Goal: Task Accomplishment & Management: Use online tool/utility

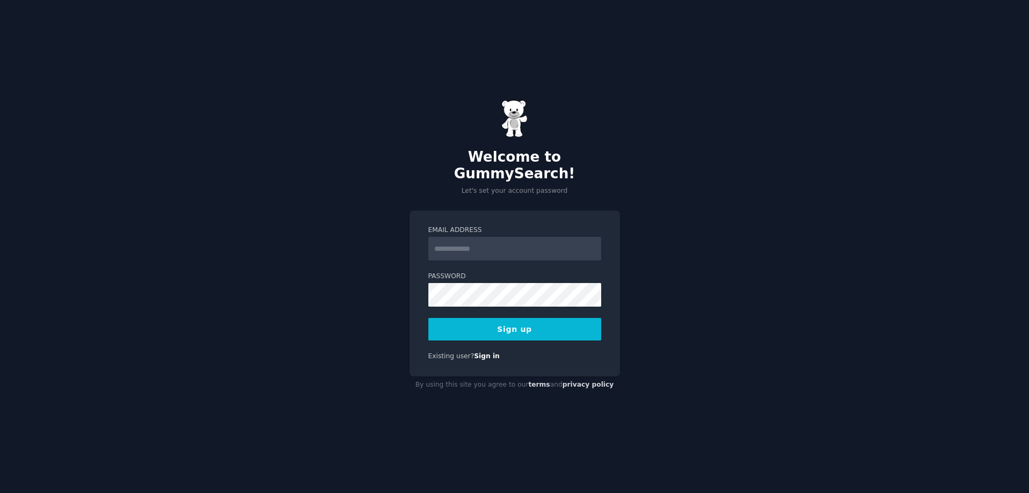
click at [455, 239] on input "Email Address" at bounding box center [514, 249] width 173 height 24
click at [477, 243] on input "**********" at bounding box center [514, 249] width 173 height 24
click at [497, 242] on input "**********" at bounding box center [514, 249] width 173 height 24
type input "**********"
click at [519, 325] on button "Sign up" at bounding box center [514, 329] width 173 height 23
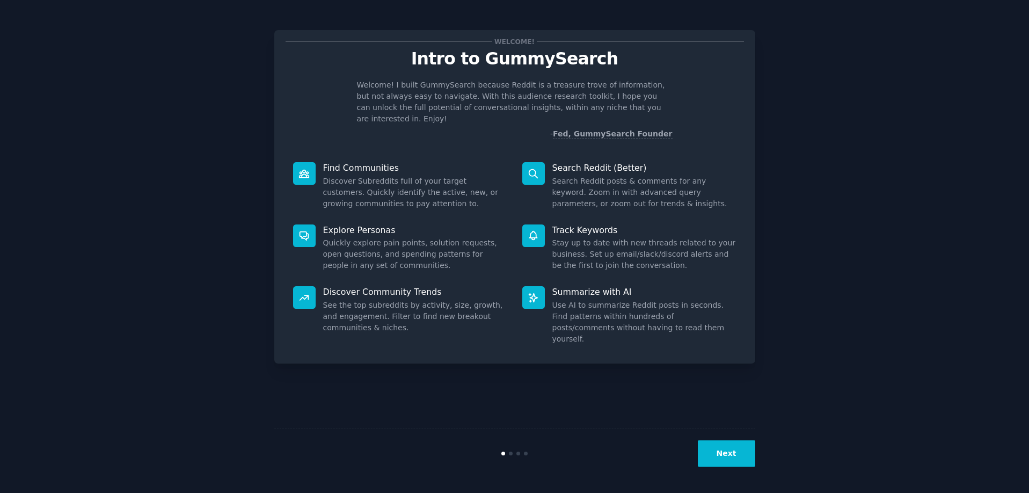
click at [920, 108] on div "Welcome! Intro to GummySearch Welcome! I built GummySearch because Reddit is a …" at bounding box center [514, 246] width 999 height 463
click at [859, 266] on div "Welcome! Intro to GummySearch Welcome! I built GummySearch because Reddit is a …" at bounding box center [514, 246] width 999 height 463
click at [531, 168] on icon at bounding box center [533, 173] width 11 height 11
click at [733, 451] on button "Next" at bounding box center [726, 453] width 57 height 26
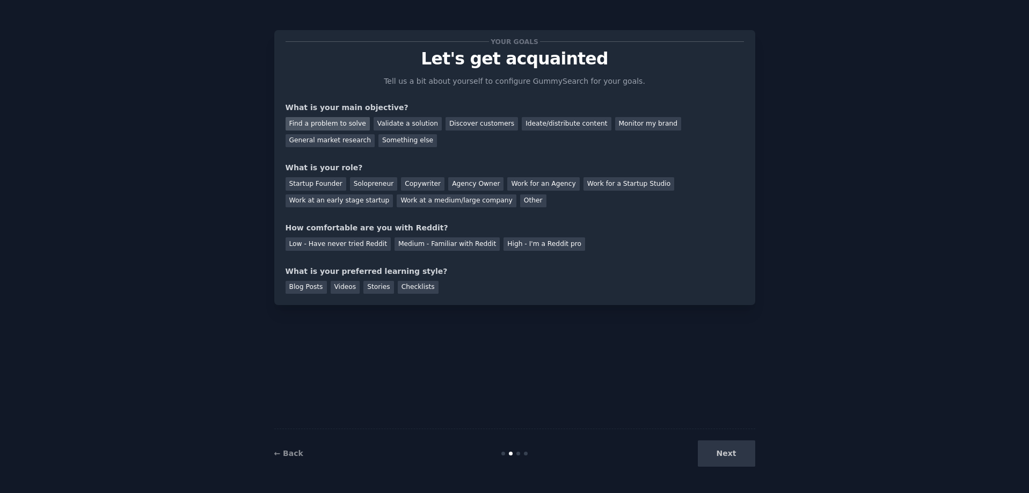
click at [311, 126] on div "Find a problem to solve" at bounding box center [328, 123] width 84 height 13
click at [367, 179] on div "Solopreneur" at bounding box center [373, 183] width 47 height 13
click at [317, 245] on div "Low - Have never tried Reddit" at bounding box center [338, 243] width 105 height 13
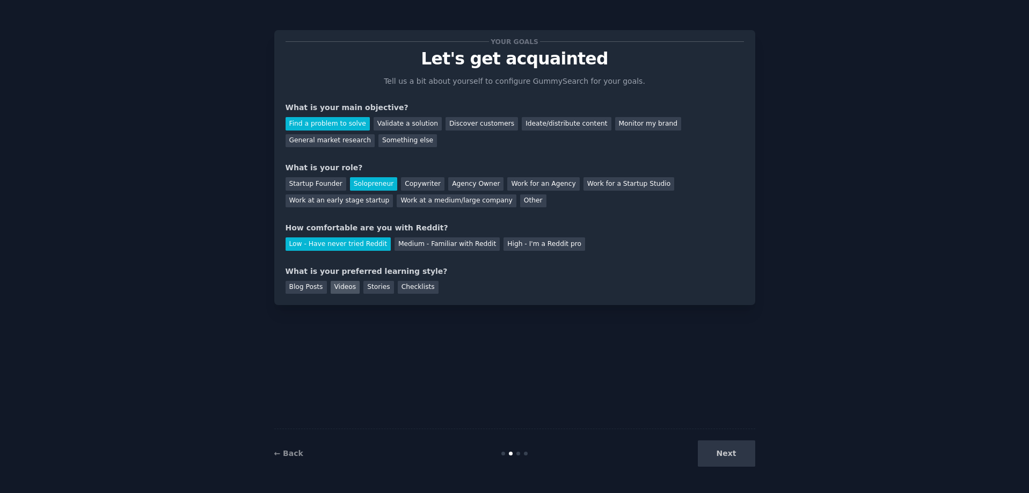
click at [331, 287] on div "Videos" at bounding box center [346, 287] width 30 height 13
click at [733, 454] on button "Next" at bounding box center [726, 453] width 57 height 26
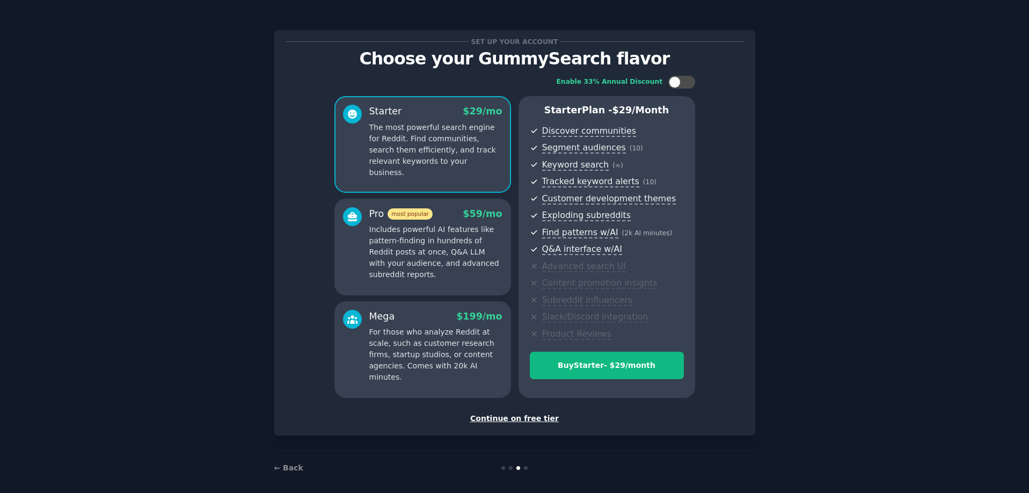
click at [536, 418] on div "Continue on free tier" at bounding box center [515, 418] width 458 height 11
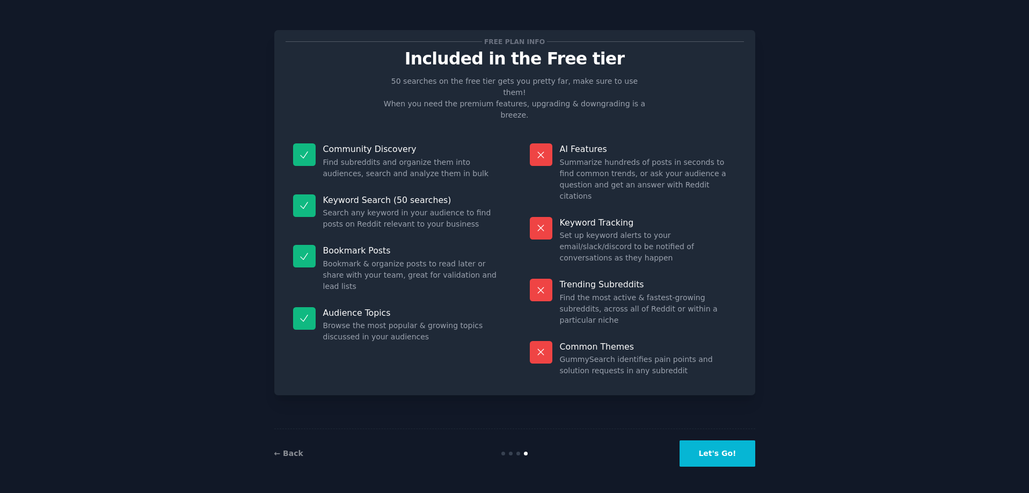
drag, startPoint x: 584, startPoint y: 435, endPoint x: 694, endPoint y: 471, distance: 115.6
drag, startPoint x: 694, startPoint y: 471, endPoint x: 609, endPoint y: 448, distance: 87.3
click at [609, 448] on div "Let's Go!" at bounding box center [675, 453] width 161 height 26
click at [694, 455] on button "Let's Go!" at bounding box center [717, 453] width 75 height 26
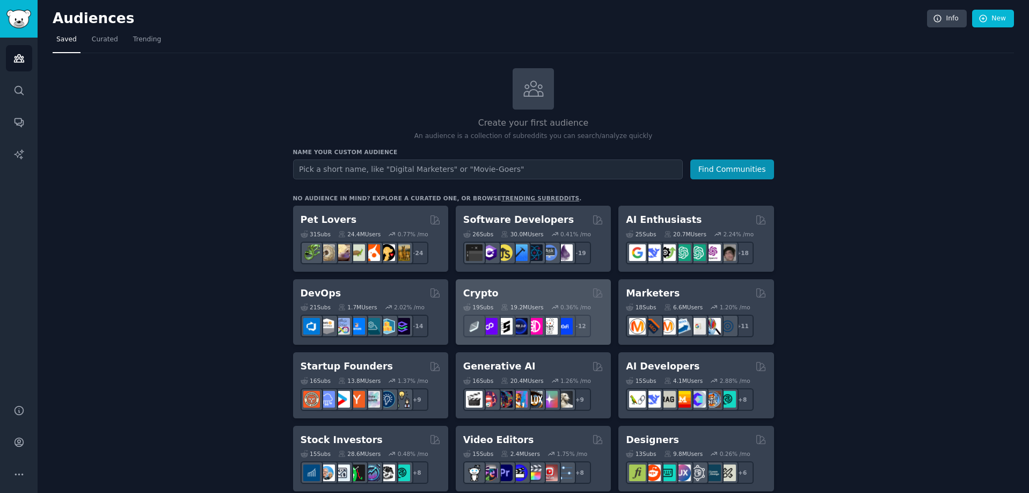
drag, startPoint x: 694, startPoint y: 455, endPoint x: 509, endPoint y: 326, distance: 225.9
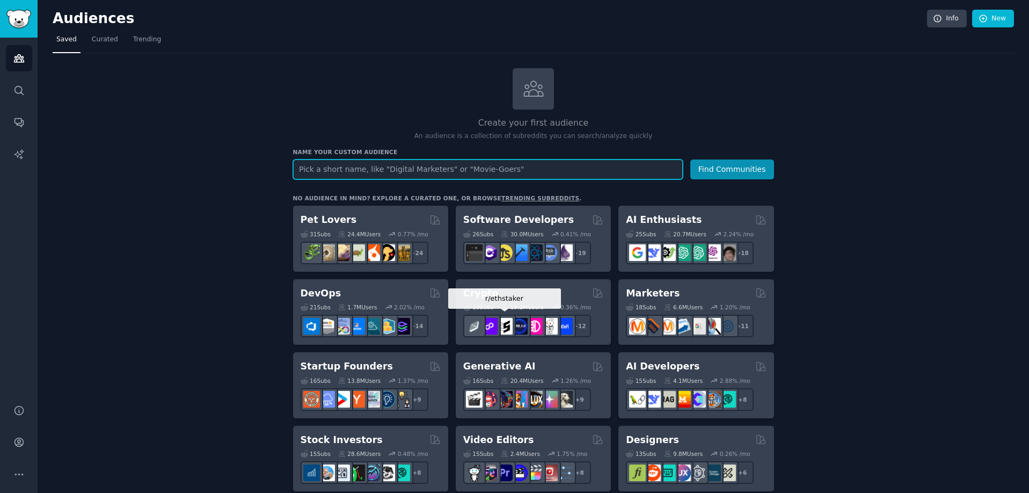
drag, startPoint x: 509, startPoint y: 326, endPoint x: 310, endPoint y: 141, distance: 272.0
click at [313, 148] on div "Name your custom audience Audience Name Find Communities" at bounding box center [533, 163] width 481 height 31
drag, startPoint x: 304, startPoint y: 129, endPoint x: 551, endPoint y: 171, distance: 250.0
click at [551, 171] on input "text" at bounding box center [488, 169] width 390 height 20
drag, startPoint x: 515, startPoint y: 169, endPoint x: 272, endPoint y: 161, distance: 242.8
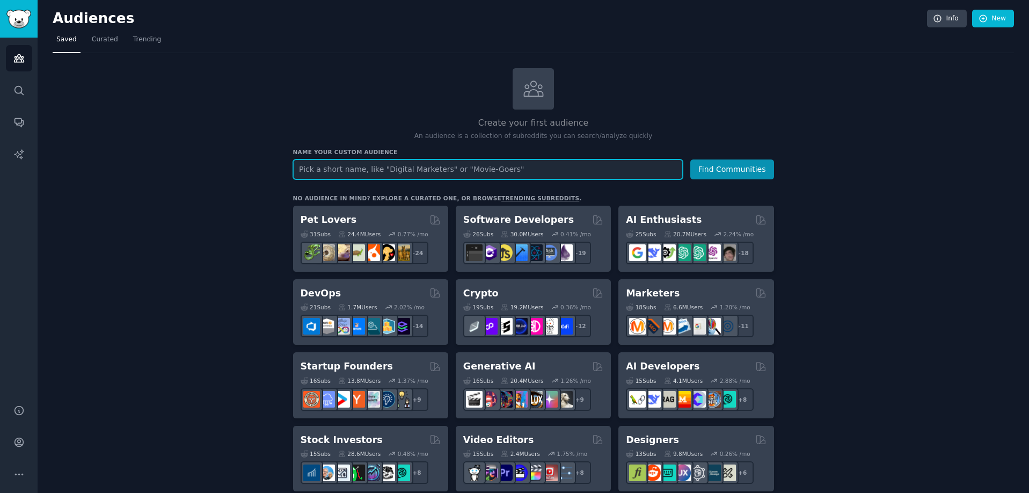
click at [300, 173] on input "copilot" at bounding box center [488, 169] width 390 height 20
type input "MS [PERSON_NAME]"
click at [690, 159] on button "Find Communities" at bounding box center [732, 169] width 84 height 20
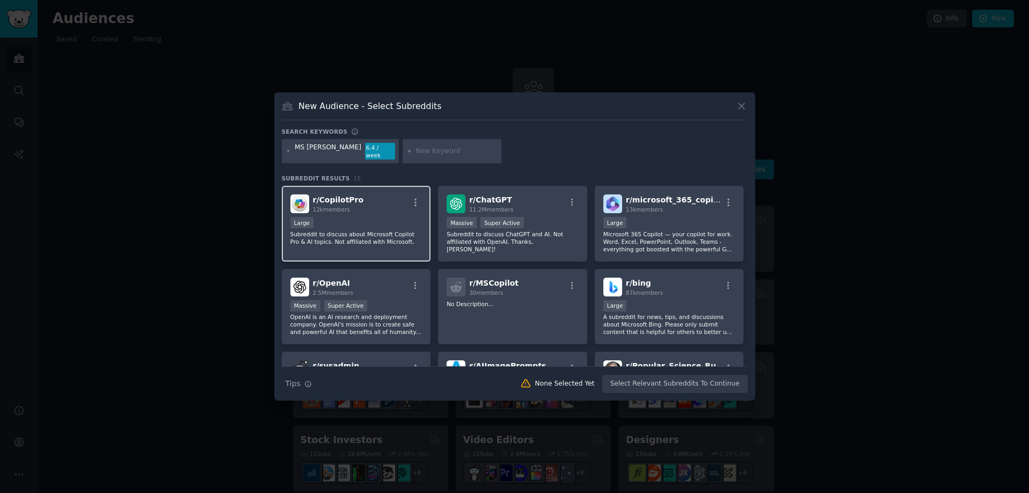
click at [344, 237] on p "Subreddit to discuss about Microsoft Copilot Pro & AI topics. Not affiliated wi…" at bounding box center [356, 237] width 132 height 15
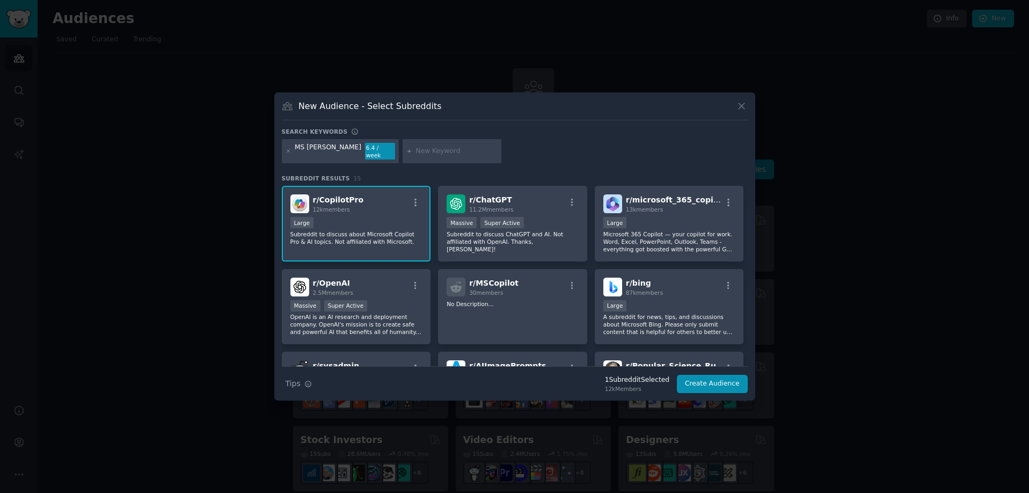
click at [722, 394] on div "New Audience - Select Subreddits Search keywords MS copilot 6.4 / week Subreddi…" at bounding box center [514, 246] width 481 height 309
click at [713, 382] on button "Create Audience" at bounding box center [712, 384] width 71 height 18
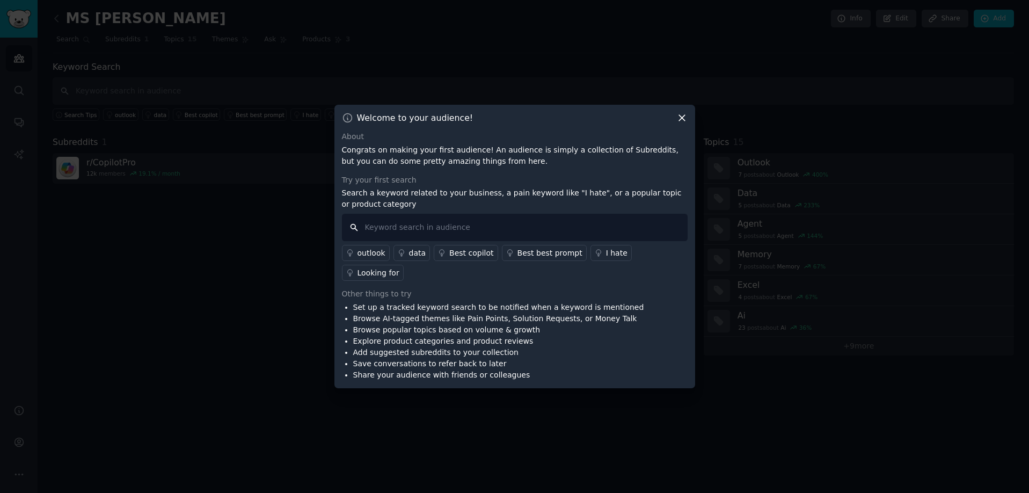
click at [372, 241] on input "text" at bounding box center [515, 227] width 346 height 27
type input "Ai Agent"
click at [409, 259] on div "data" at bounding box center [417, 253] width 17 height 11
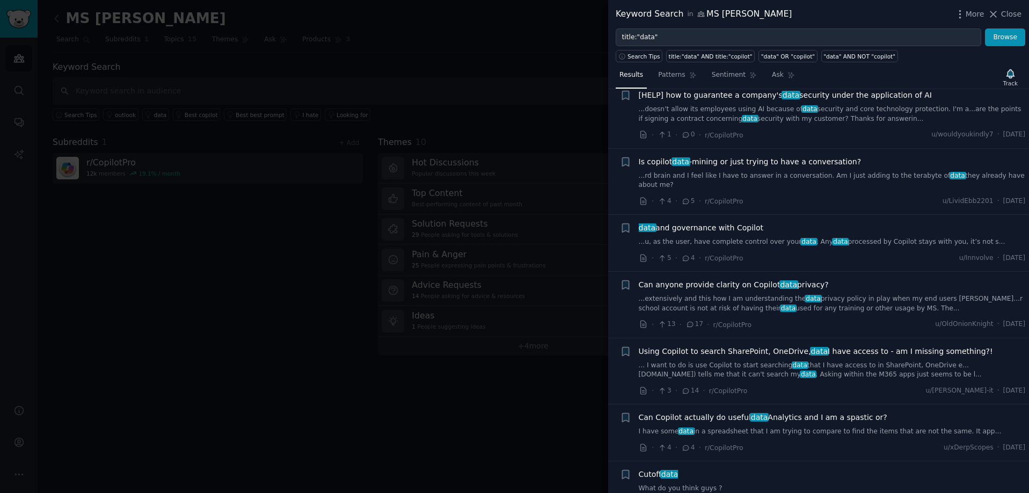
scroll to position [1124, 0]
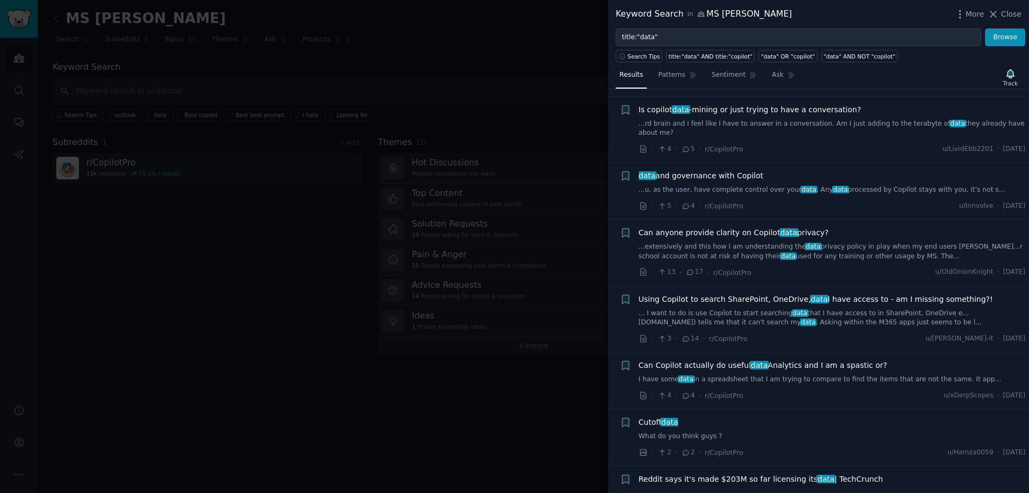
drag, startPoint x: 203, startPoint y: 176, endPoint x: 208, endPoint y: 168, distance: 8.7
click at [206, 172] on div at bounding box center [514, 246] width 1029 height 493
